Goal: Task Accomplishment & Management: Use online tool/utility

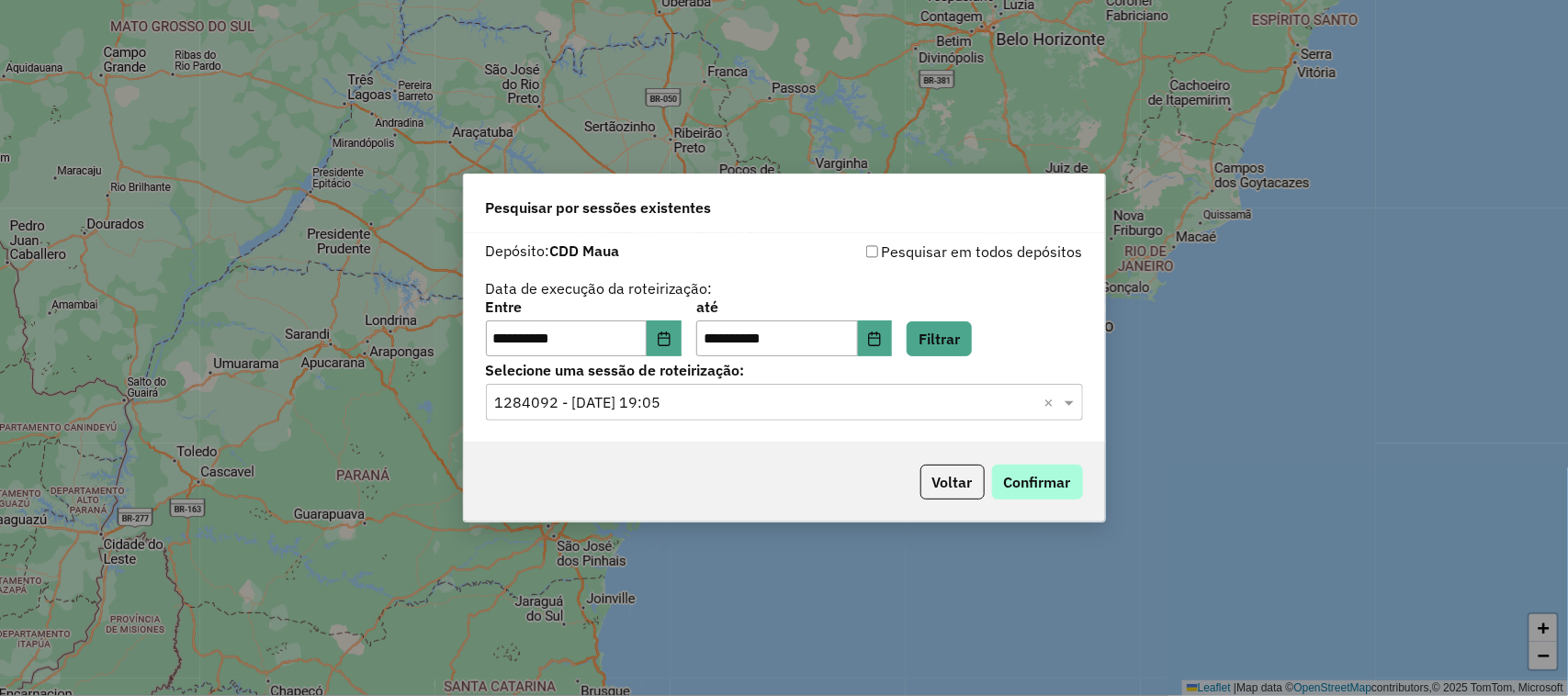
click at [1025, 483] on button "Confirmar" at bounding box center [1037, 482] width 91 height 35
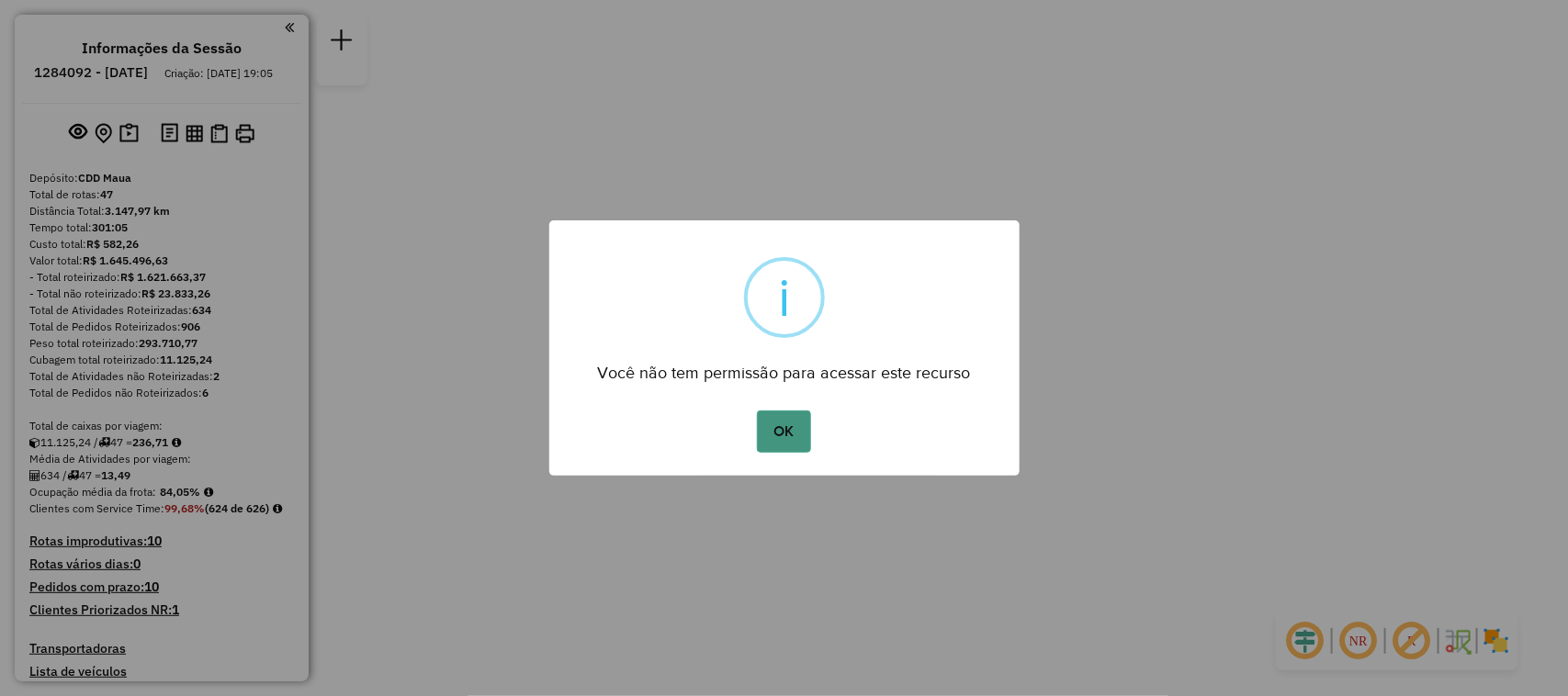
click at [797, 439] on button "OK" at bounding box center [784, 431] width 54 height 42
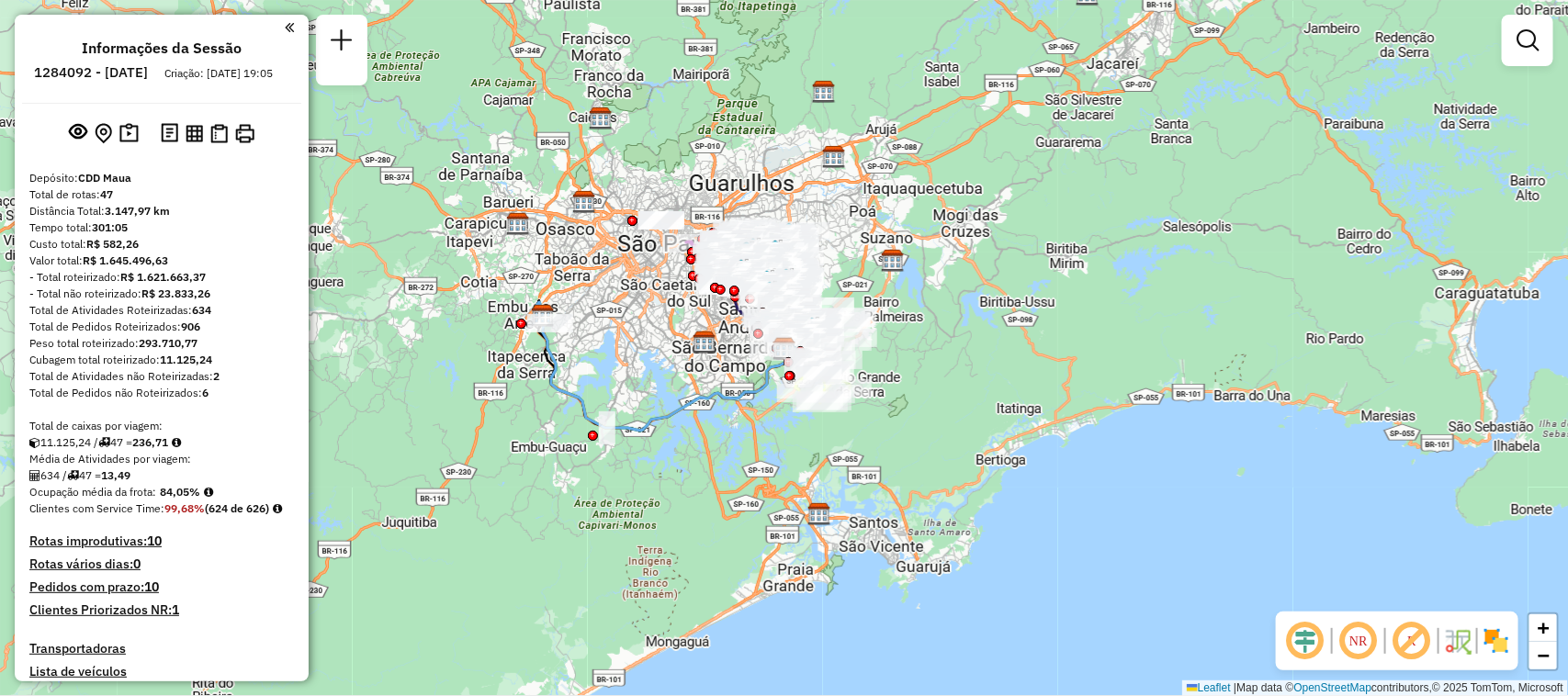
scroll to position [3226, 0]
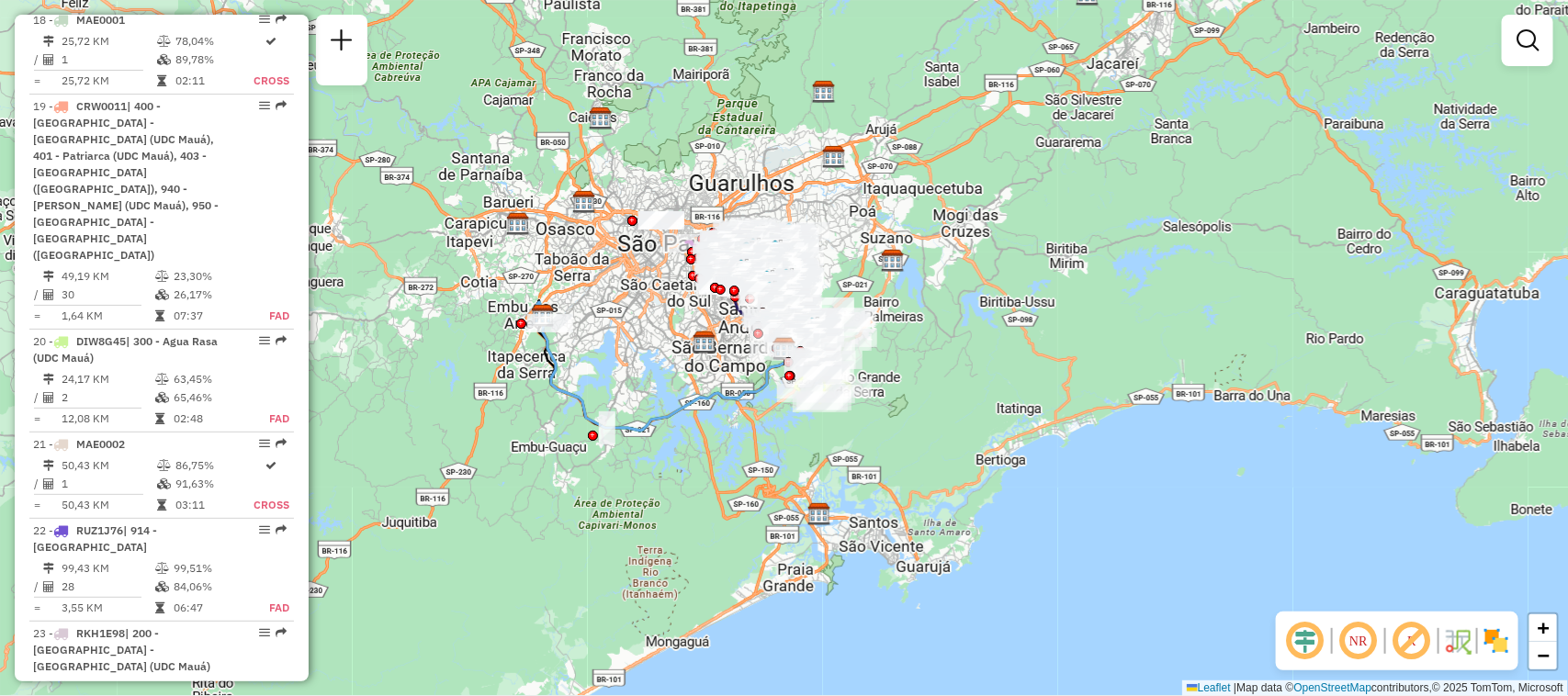
select select "**********"
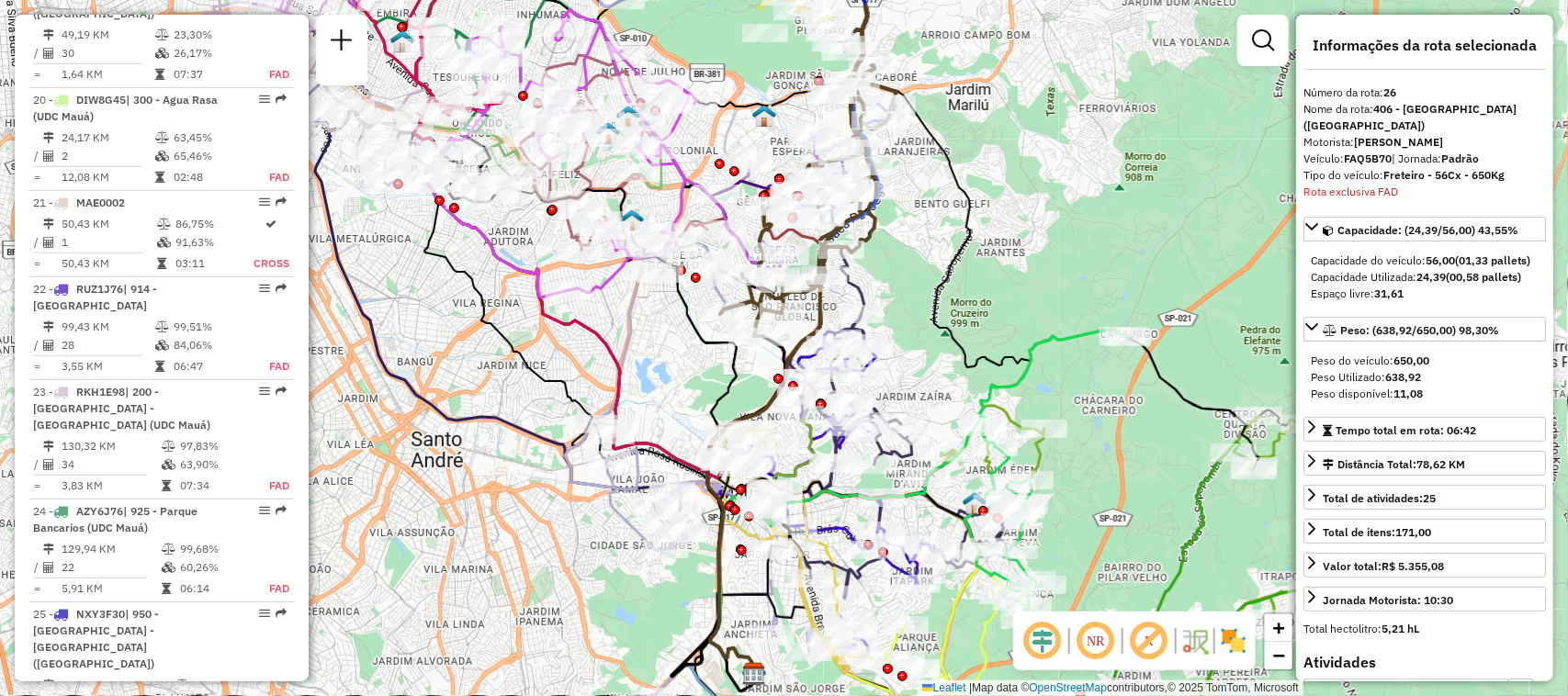
scroll to position [3548, 0]
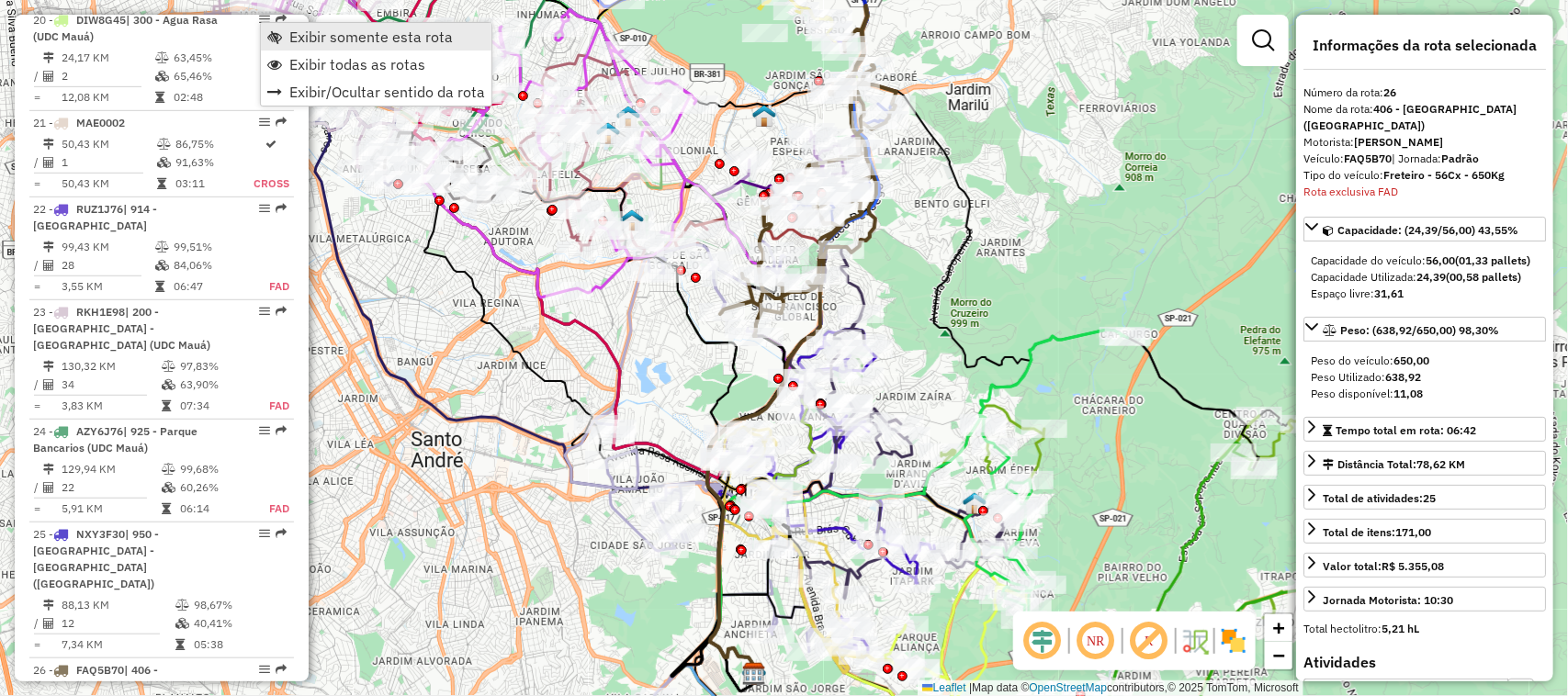
click at [310, 40] on span "Exibir somente esta rota" at bounding box center [371, 37] width 163 height 15
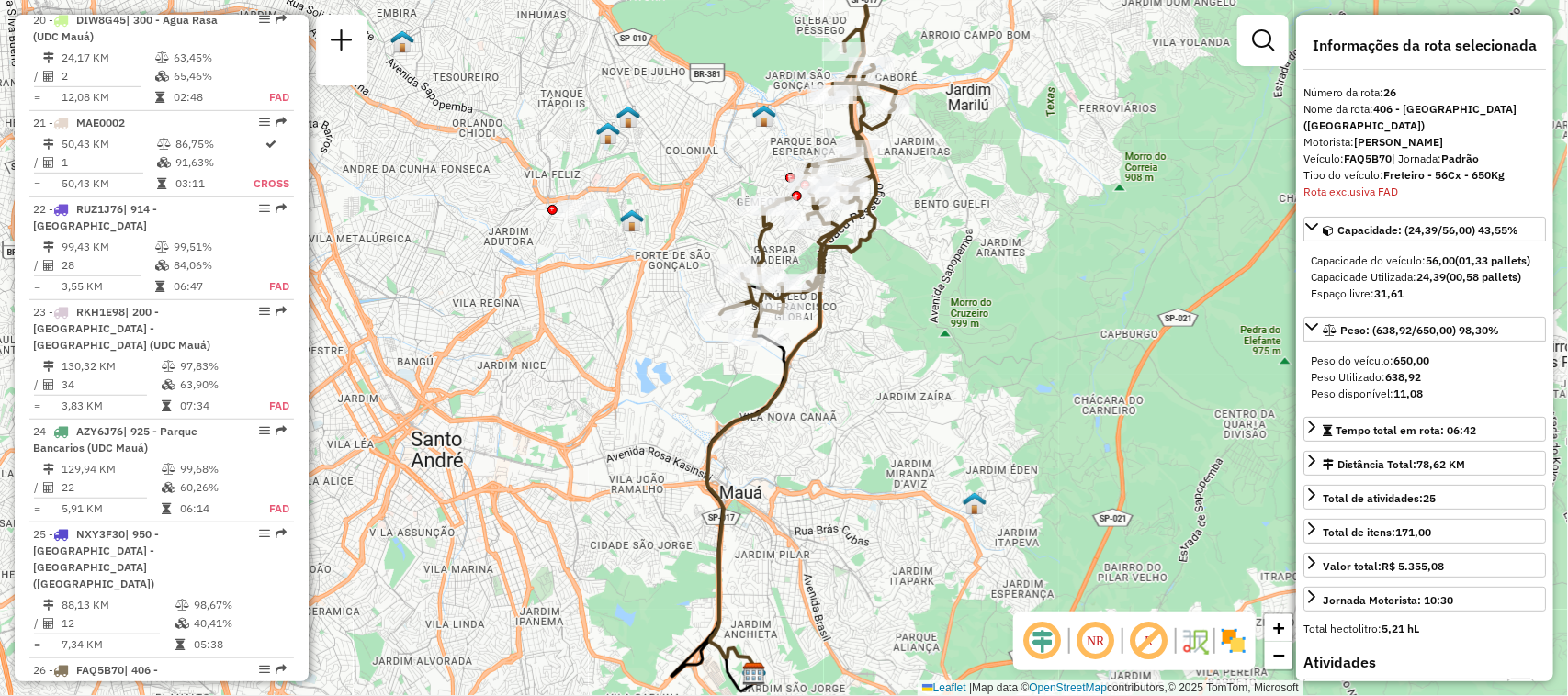
scroll to position [5612, 0]
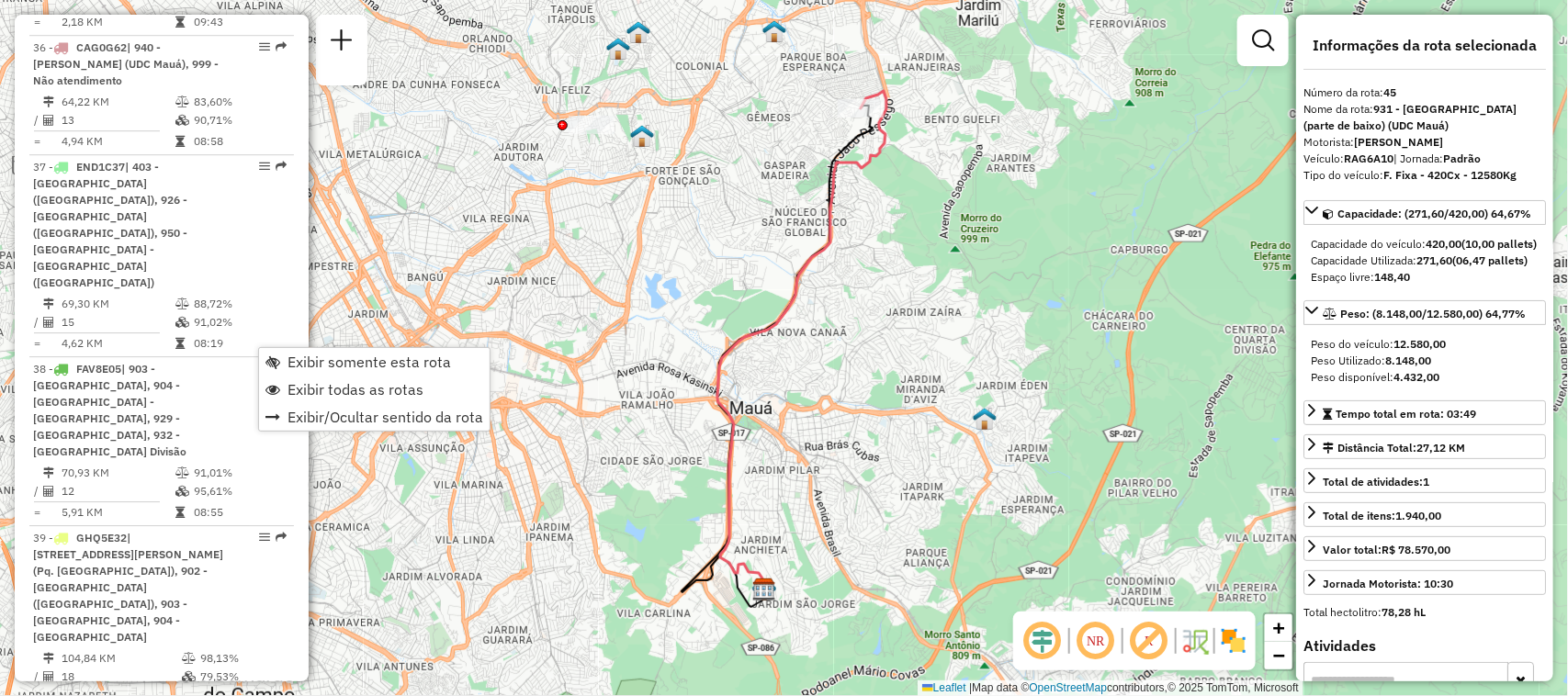
click at [585, 240] on div "Janela de atendimento Grade de atendimento Capacidade Transportadoras Veículos …" at bounding box center [784, 348] width 1568 height 696
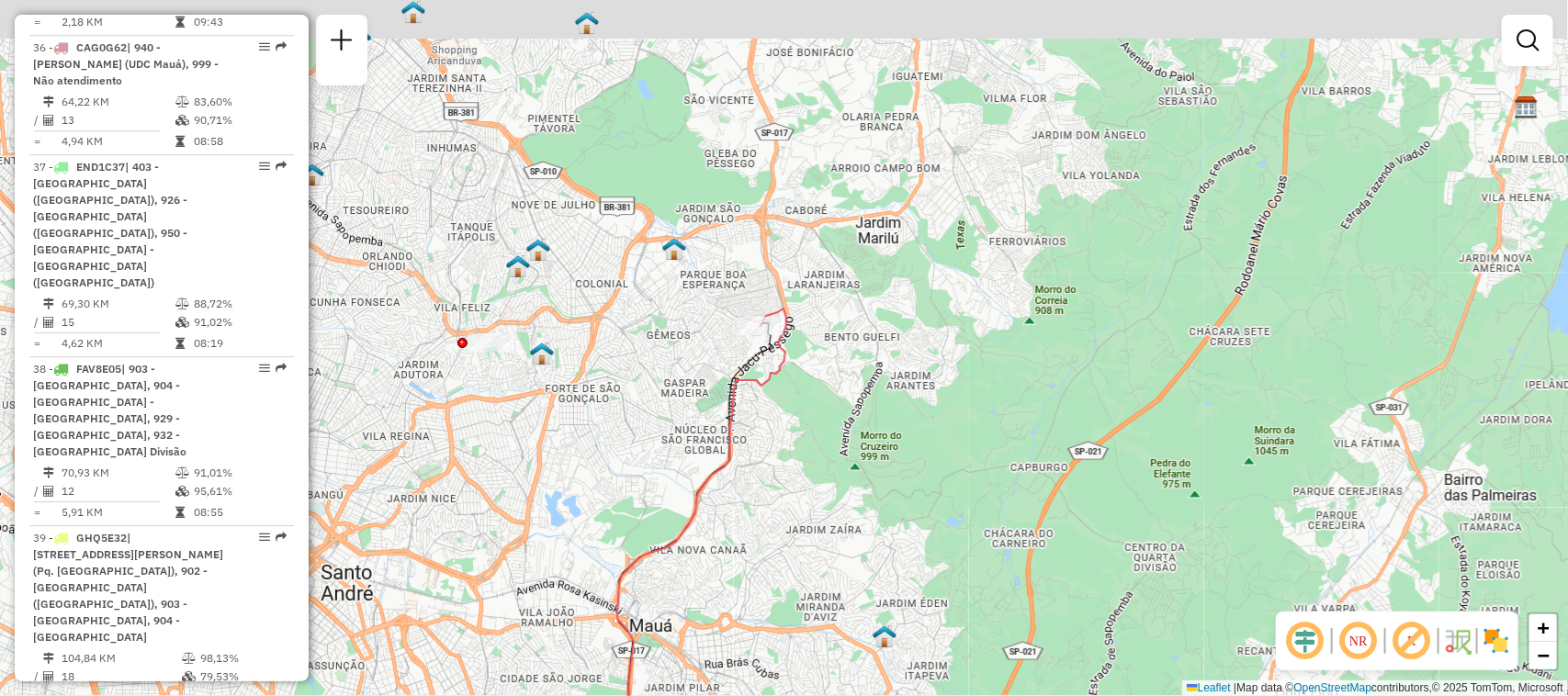
drag, startPoint x: 810, startPoint y: 205, endPoint x: 710, endPoint y: 423, distance: 239.8
click at [710, 423] on div "Janela de atendimento Grade de atendimento Capacidade Transportadoras Veículos …" at bounding box center [784, 348] width 1568 height 696
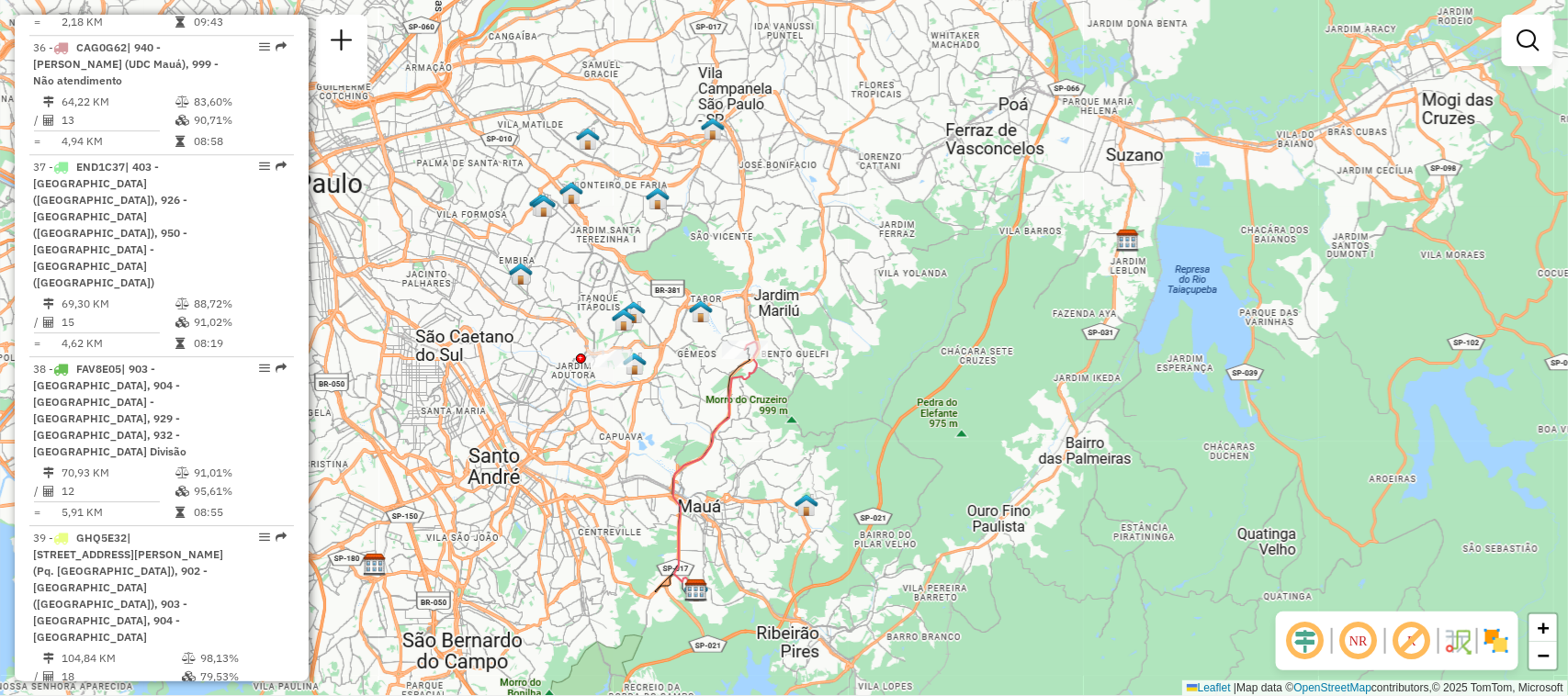
scroll to position [3498, 0]
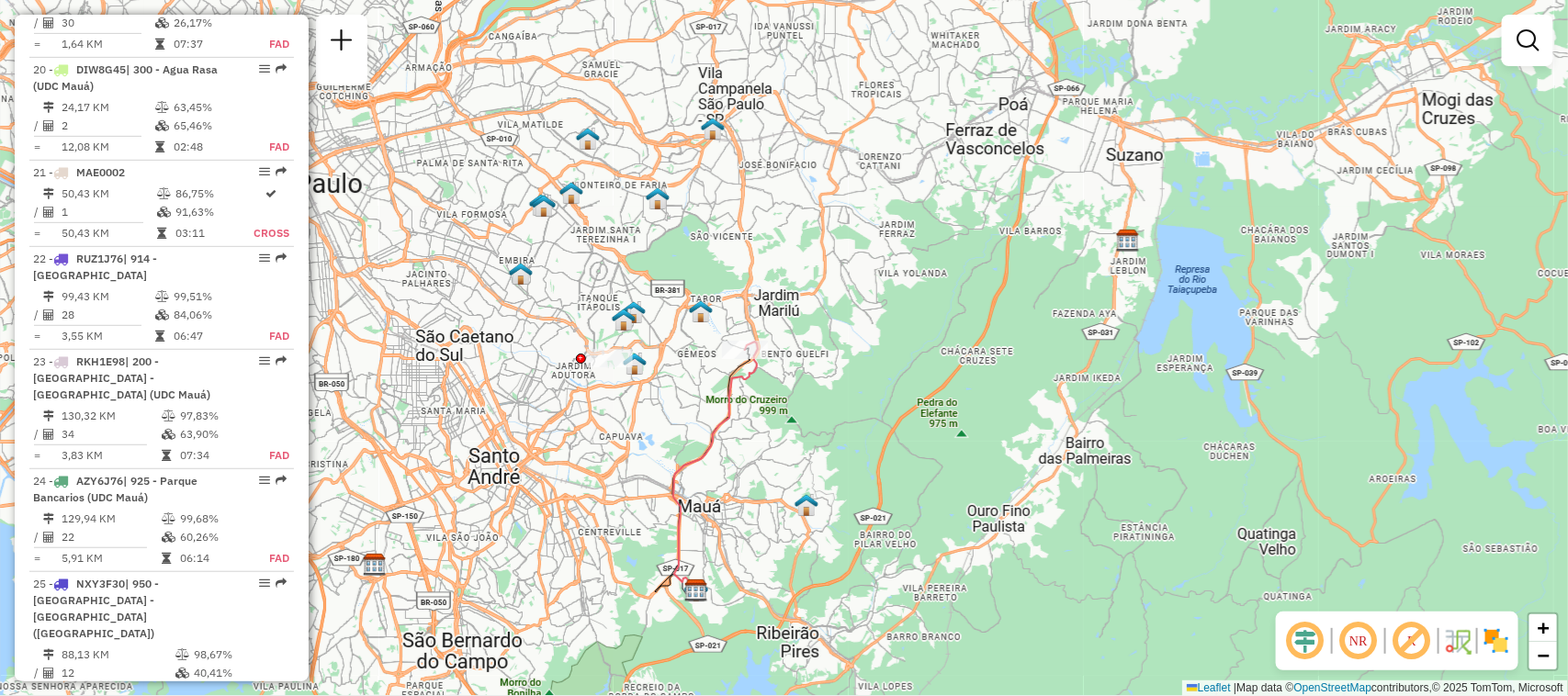
select select "**********"
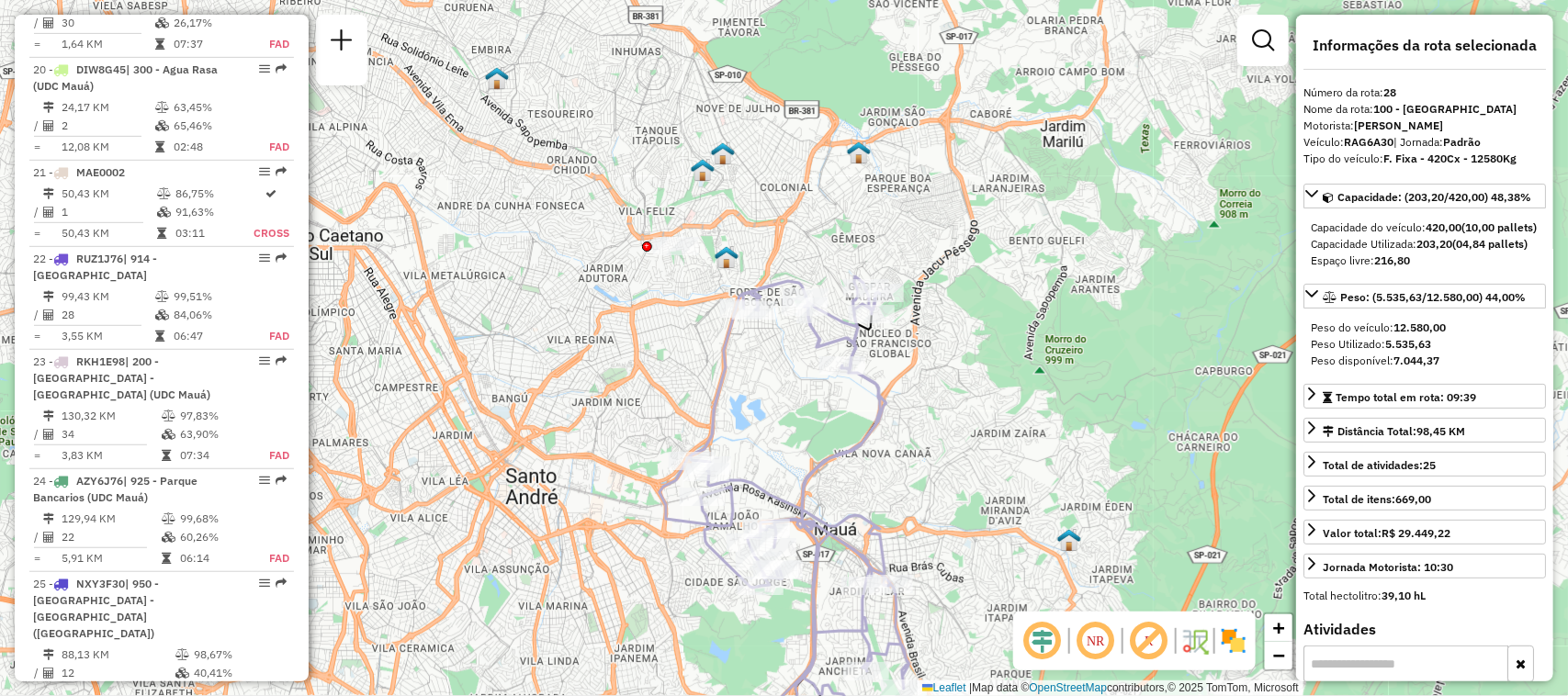
drag, startPoint x: 836, startPoint y: 386, endPoint x: 836, endPoint y: 489, distance: 103.0
click at [836, 489] on icon at bounding box center [784, 505] width 250 height 457
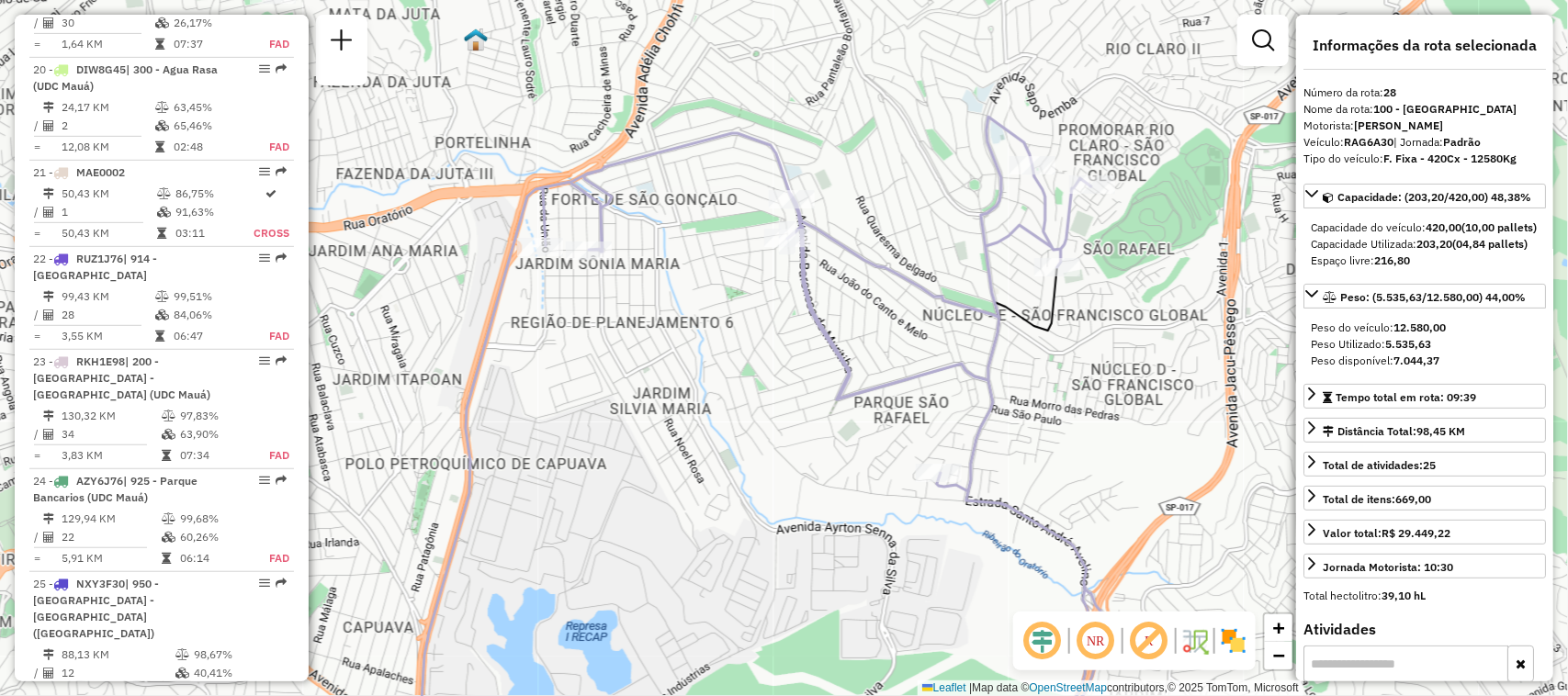
drag, startPoint x: 777, startPoint y: 337, endPoint x: 856, endPoint y: 369, distance: 85.2
click at [856, 369] on icon at bounding box center [742, 468] width 743 height 702
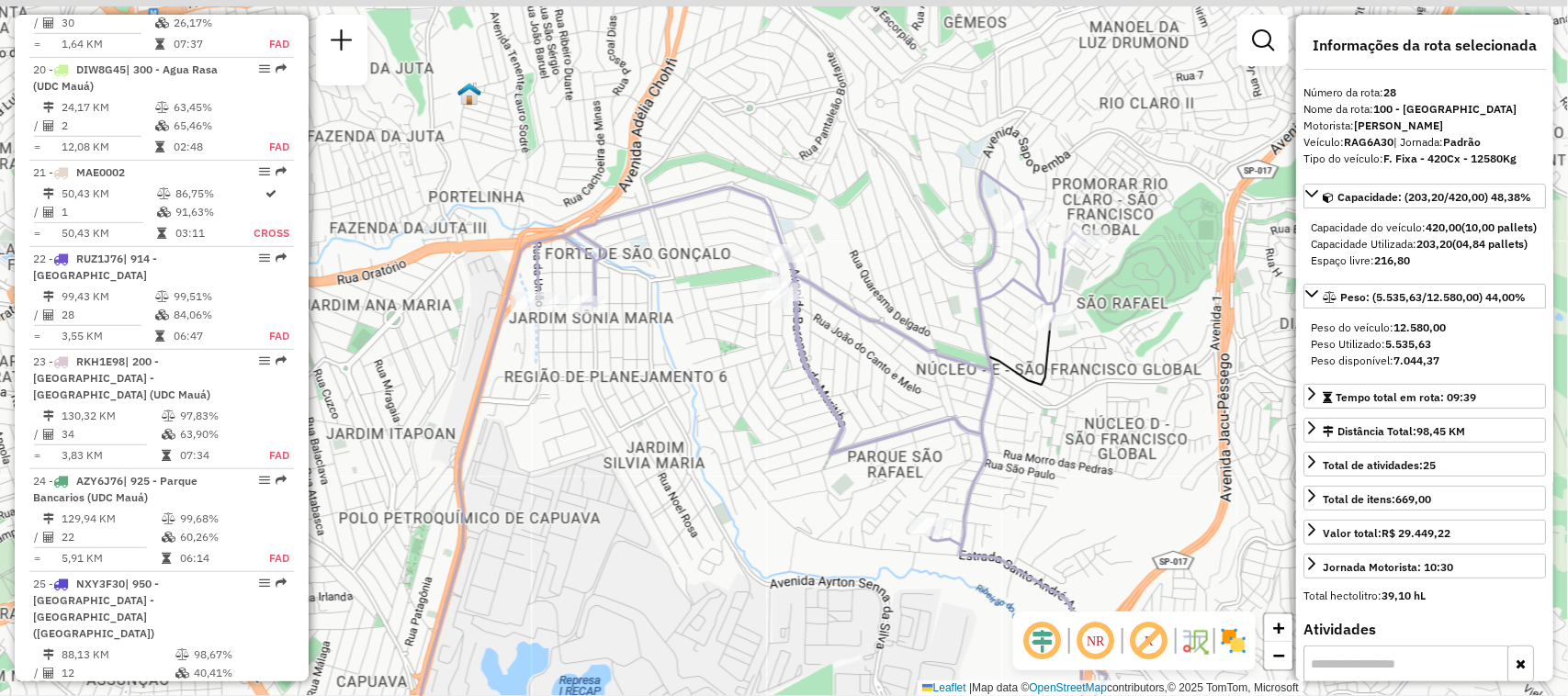
drag, startPoint x: 972, startPoint y: 384, endPoint x: 972, endPoint y: 396, distance: 12.0
click at [972, 396] on div "Janela de atendimento Grade de atendimento Capacidade Transportadoras Veículos …" at bounding box center [784, 348] width 1568 height 696
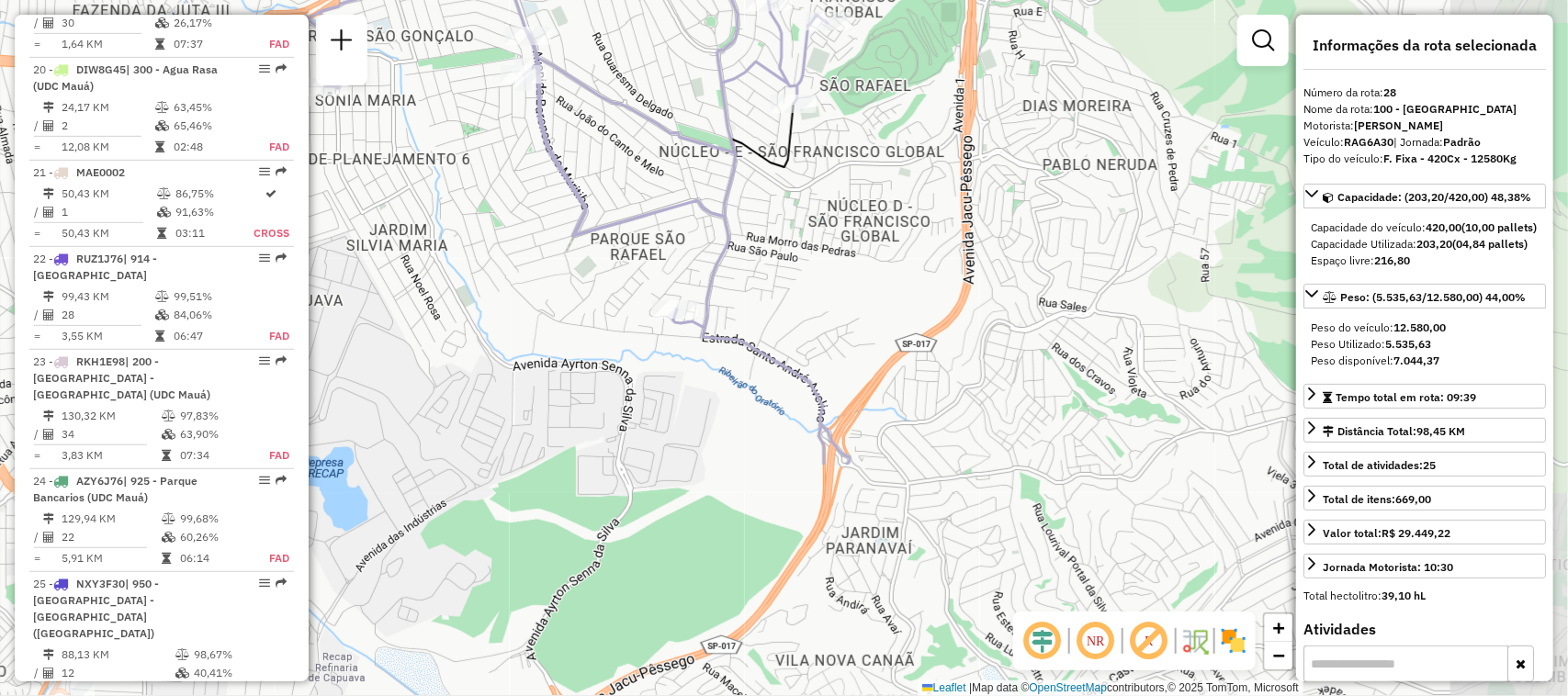
drag, startPoint x: 1044, startPoint y: 551, endPoint x: 783, endPoint y: 249, distance: 399.2
click at [783, 249] on div "Janela de atendimento Grade de atendimento Capacidade Transportadoras Veículos …" at bounding box center [784, 348] width 1568 height 696
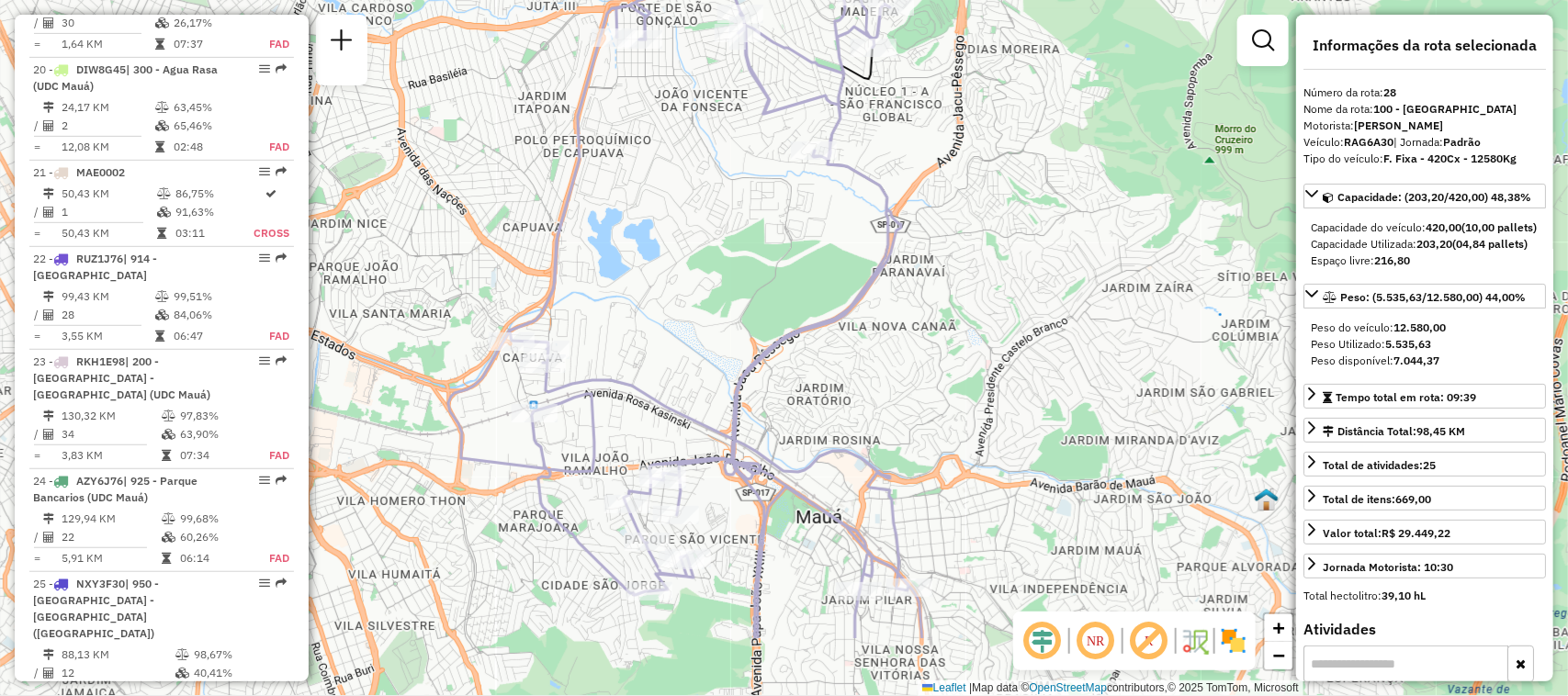
drag, startPoint x: 632, startPoint y: 526, endPoint x: 715, endPoint y: 400, distance: 150.9
click at [715, 400] on div "Janela de atendimento Grade de atendimento Capacidade Transportadoras Veículos …" at bounding box center [784, 348] width 1568 height 696
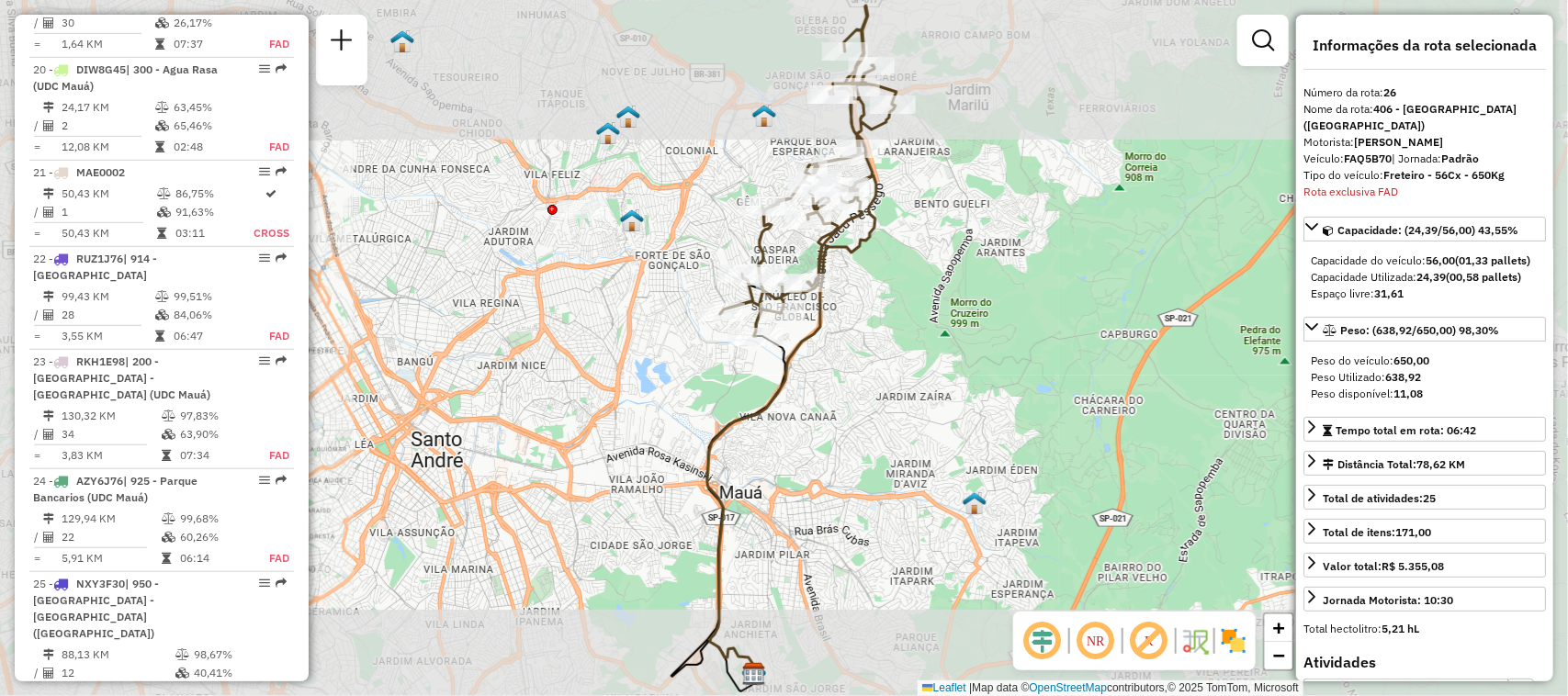
scroll to position [3548, 0]
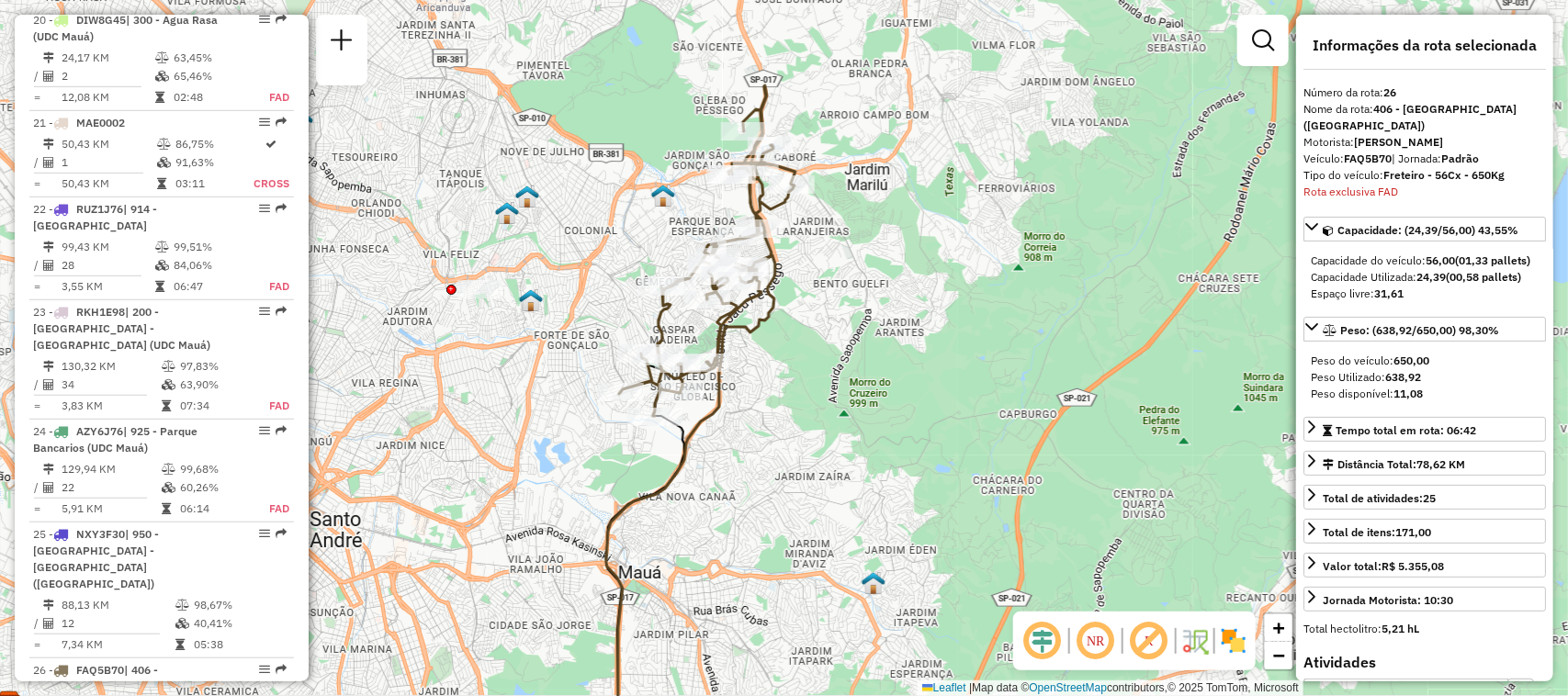
drag, startPoint x: 912, startPoint y: 276, endPoint x: 811, endPoint y: 356, distance: 128.8
click at [811, 356] on div "Janela de atendimento Grade de atendimento Capacidade Transportadoras Veículos …" at bounding box center [784, 348] width 1568 height 696
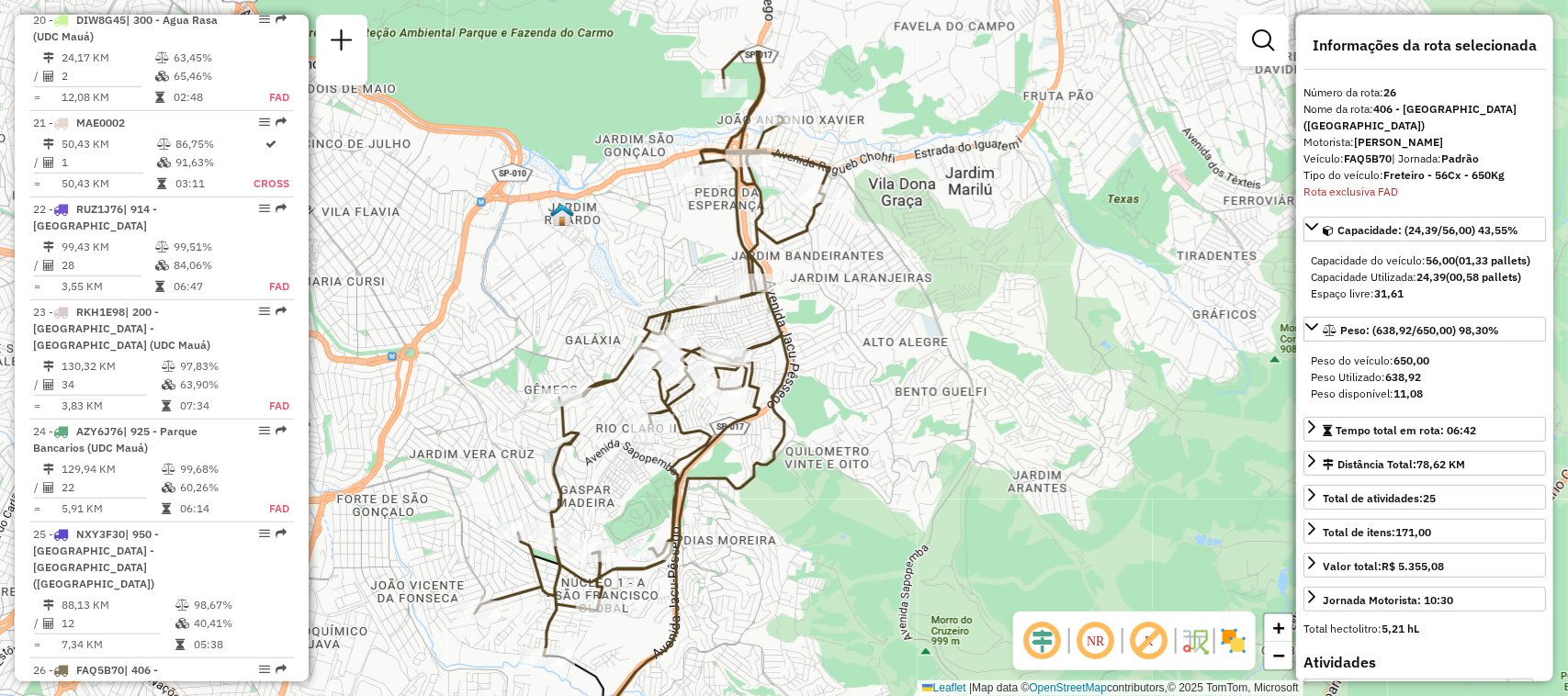
drag, startPoint x: 874, startPoint y: 267, endPoint x: 902, endPoint y: 388, distance: 124.2
click at [902, 388] on div "Janela de atendimento Grade de atendimento Capacidade Transportadoras Veículos …" at bounding box center [784, 348] width 1568 height 696
